Goal: Task Accomplishment & Management: Manage account settings

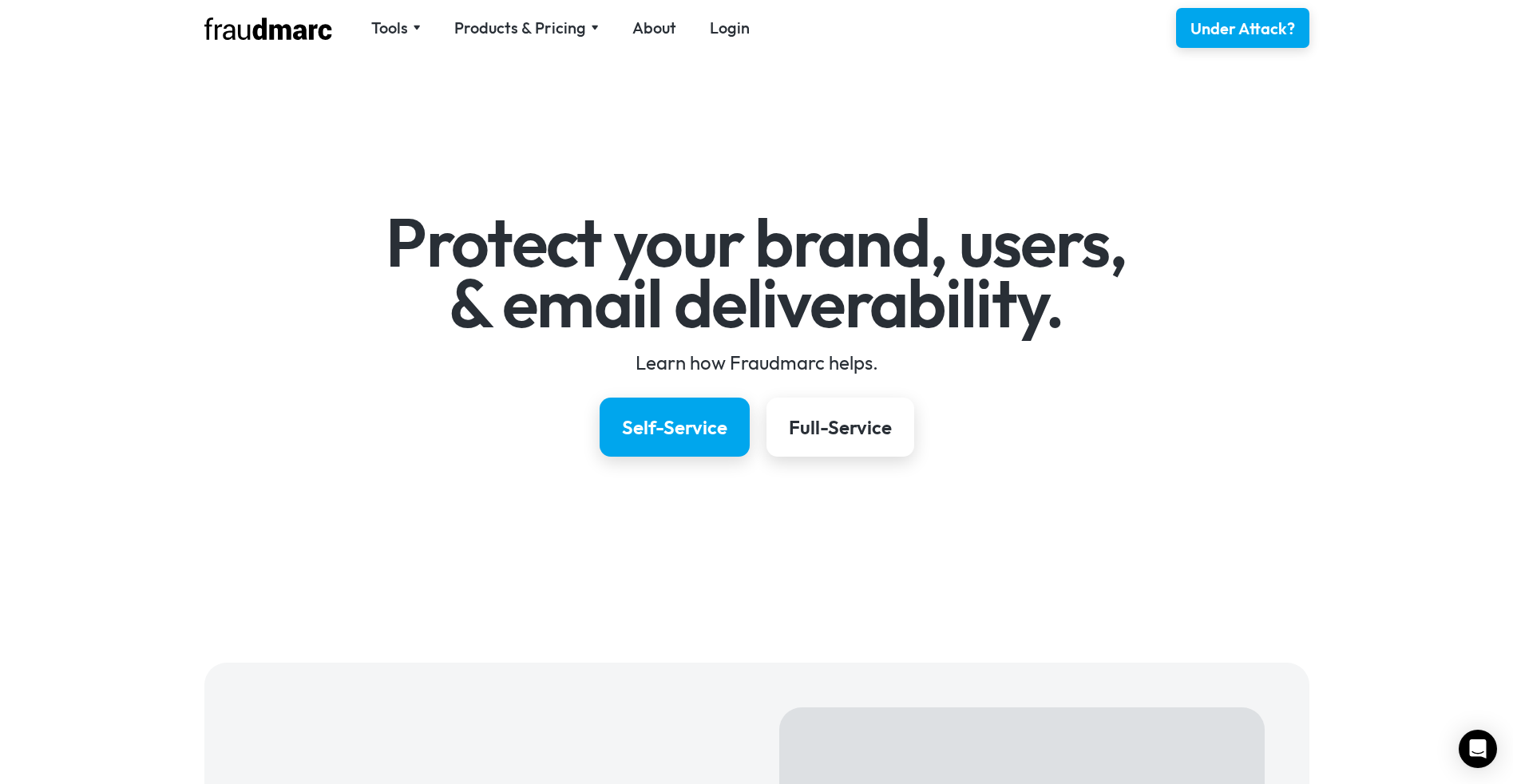
click at [722, 28] on link "Login" at bounding box center [730, 27] width 40 height 22
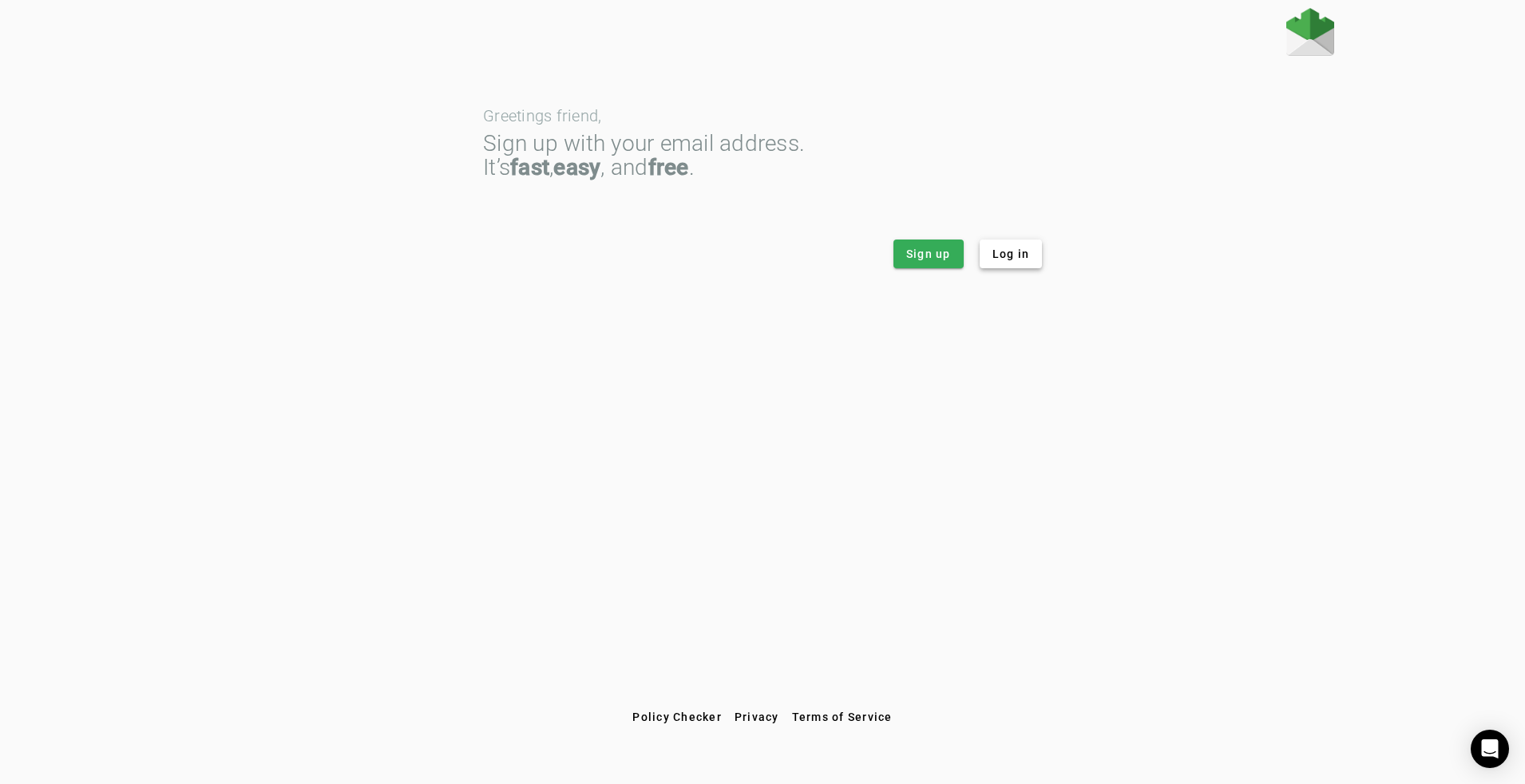
click at [1016, 256] on span "Log in" at bounding box center [1011, 253] width 37 height 16
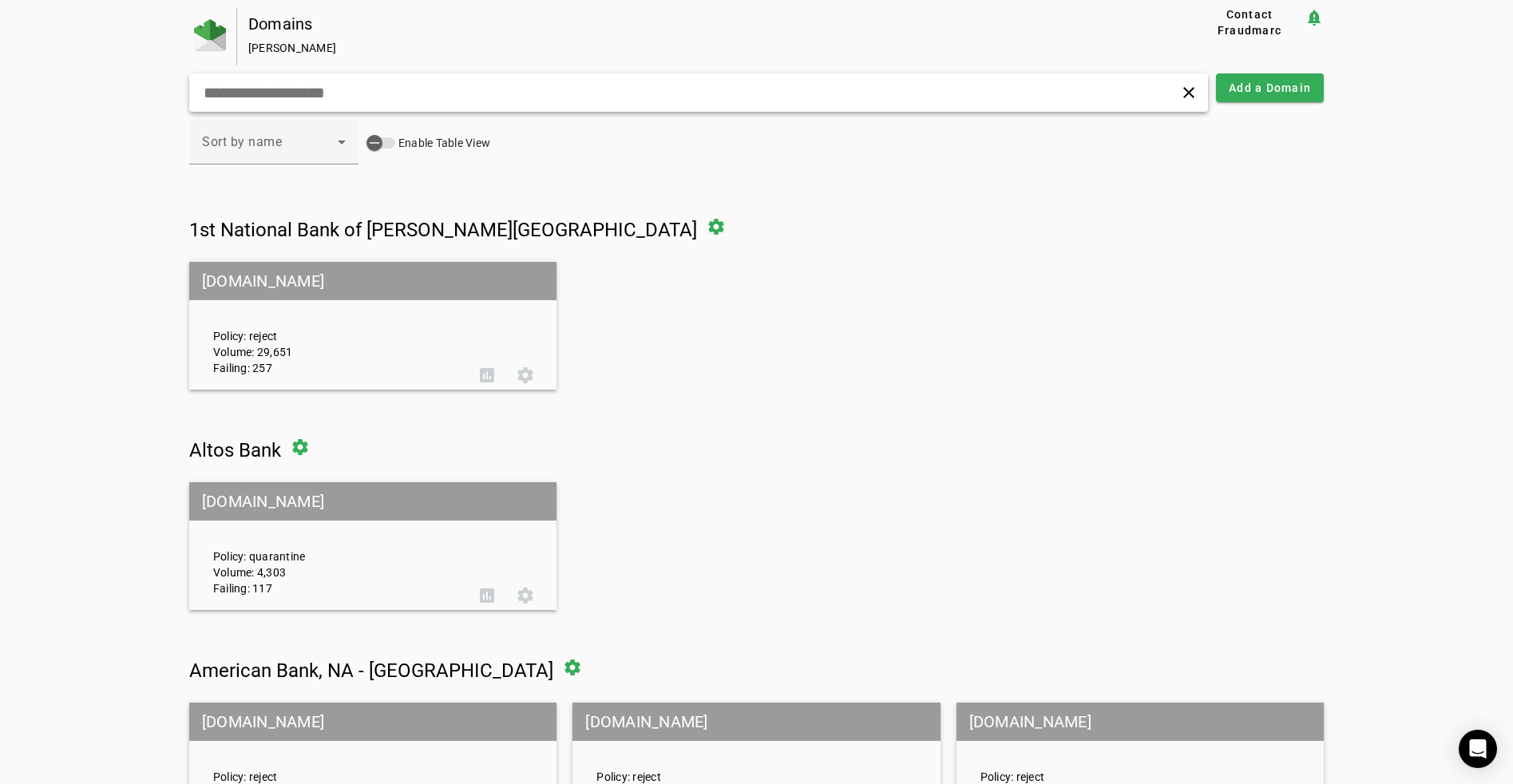
click at [442, 97] on input "text" at bounding box center [482, 93] width 560 height 20
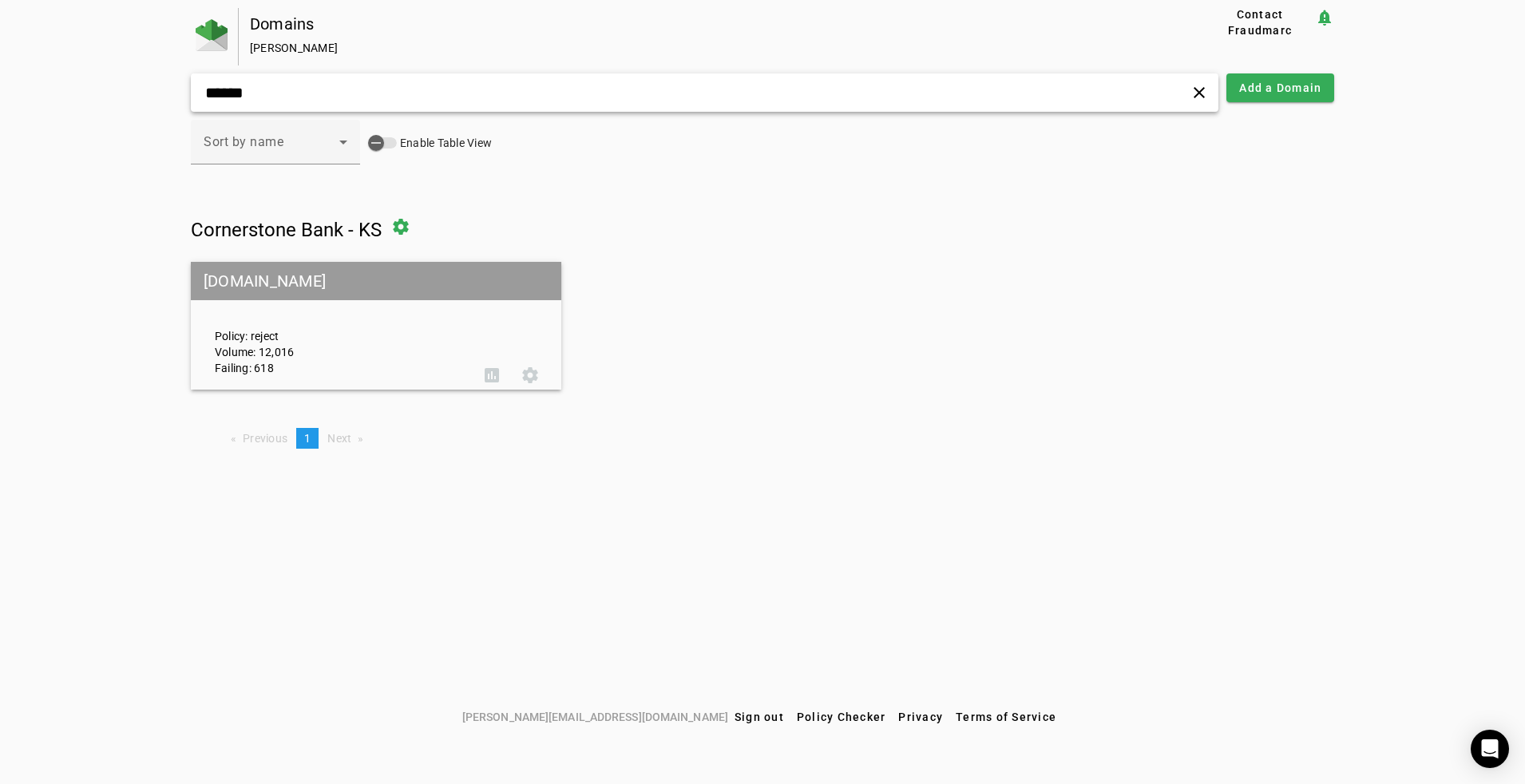
type input "******"
click at [488, 373] on span at bounding box center [491, 374] width 38 height 38
click at [537, 376] on span at bounding box center [530, 374] width 38 height 38
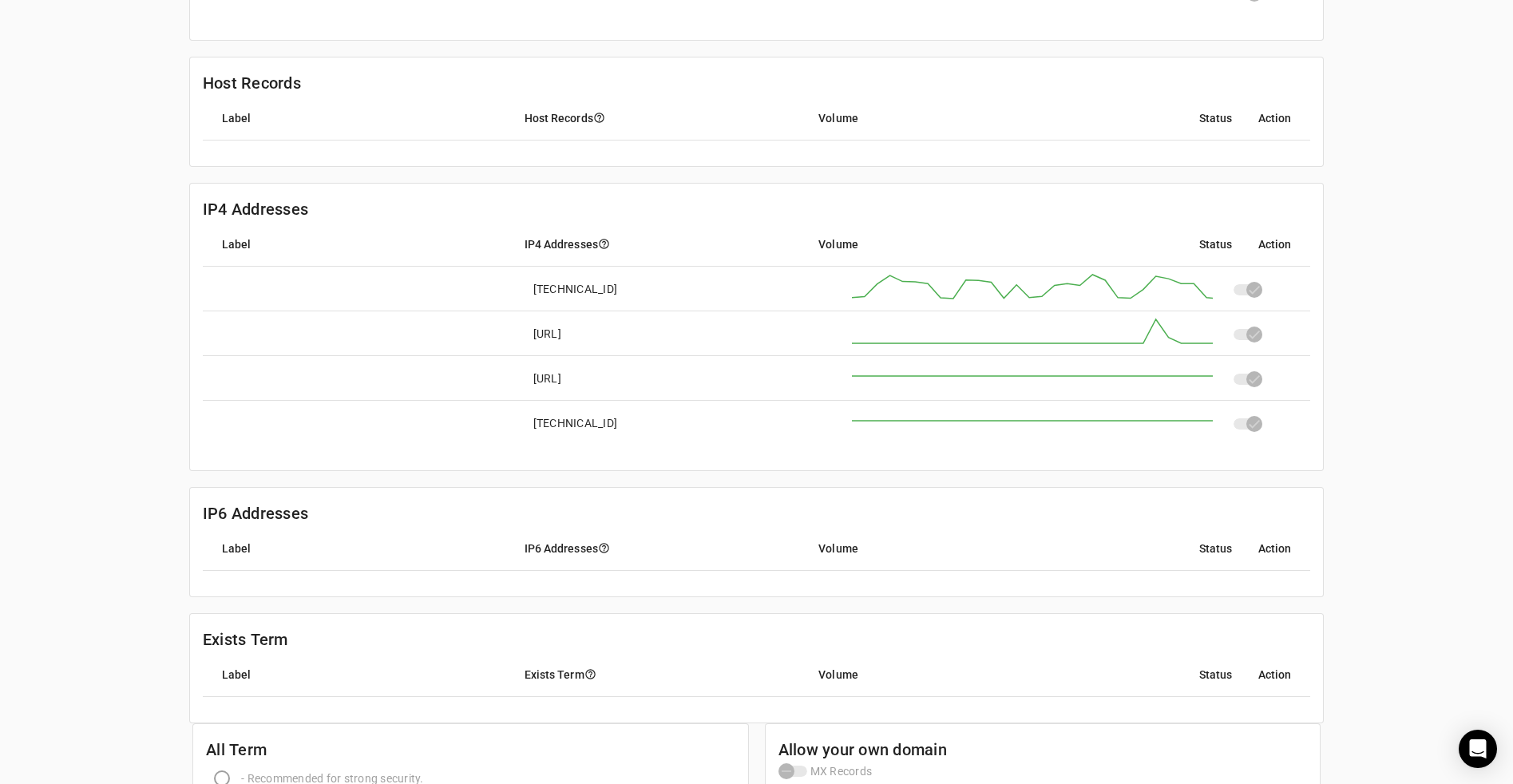
scroll to position [553, 0]
